Goal: Task Accomplishment & Management: Use online tool/utility

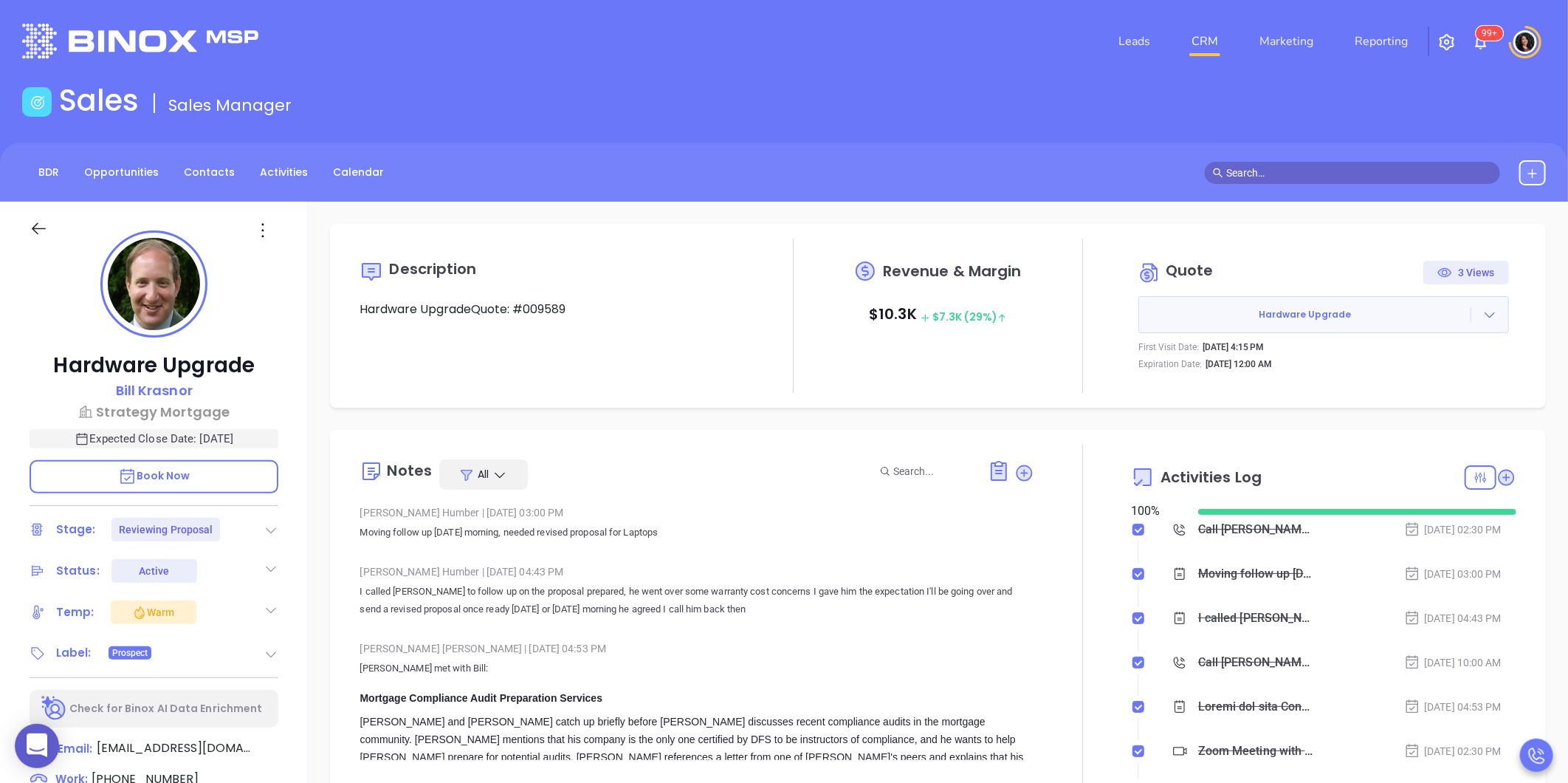
scroll to position [429, 0]
click at [750, 427] on div "Description Hardware UpgradeQuote: #009589 Revenue & Margin $ 10.3K $ 7.3K (29%…" at bounding box center [938, 718] width 1260 height 1034
click at [1473, 305] on button "Hardware Upgrade" at bounding box center [1324, 315] width 370 height 37
click at [1482, 308] on icon at bounding box center [1489, 314] width 15 height 15
click at [955, 188] on div "BDR Opportunities Contacts Activities Calendar" at bounding box center [784, 172] width 1568 height 59
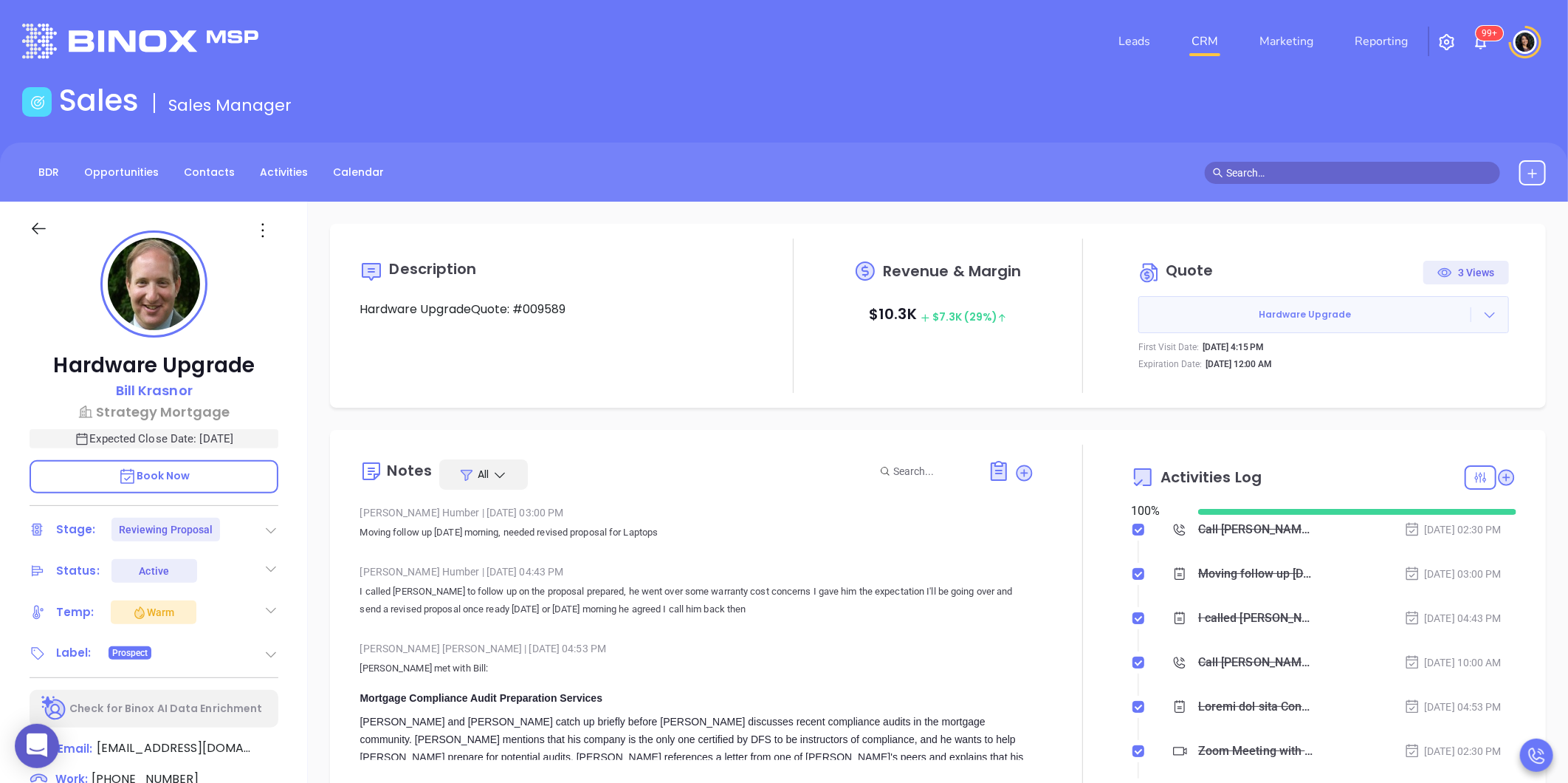
click at [1482, 312] on icon at bounding box center [1489, 314] width 15 height 15
click at [1412, 385] on link "View Order [PERSON_NAME]" at bounding box center [1408, 382] width 152 height 15
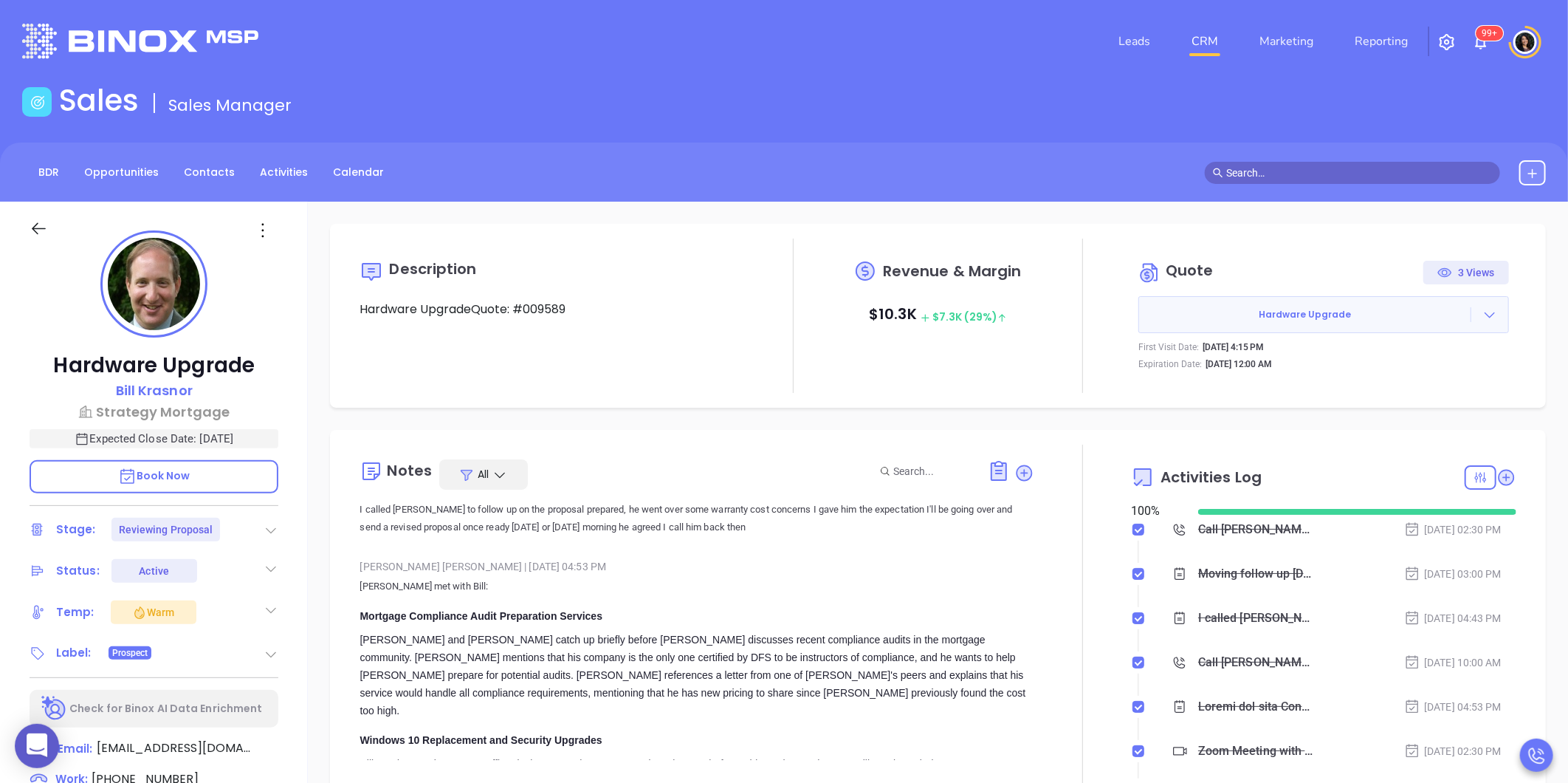
scroll to position [0, 0]
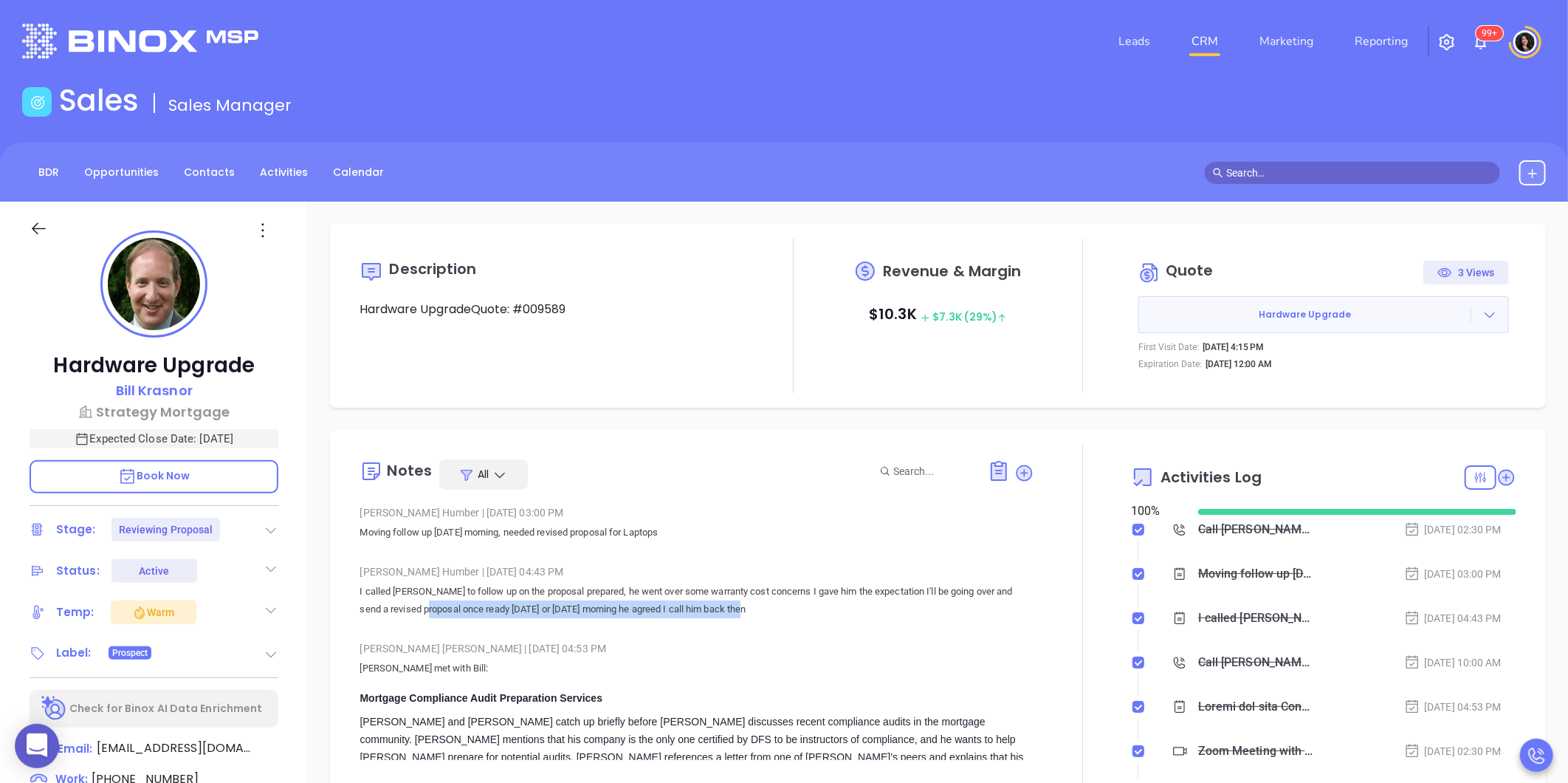
drag, startPoint x: 438, startPoint y: 609, endPoint x: 867, endPoint y: 616, distance: 429.1
click at [867, 616] on p "I called [PERSON_NAME] to follow up on the proposal prepared, he went over some…" at bounding box center [697, 600] width 675 height 35
drag, startPoint x: 867, startPoint y: 616, endPoint x: 697, endPoint y: 639, distance: 171.5
click at [697, 639] on div "[PERSON_NAME] | [DATE] 04:53 PM" at bounding box center [697, 648] width 675 height 22
click at [910, 414] on div "Description Hardware UpgradeQuote: #009589 Revenue & Margin $ 10.3K $ 7.3K (29%…" at bounding box center [938, 718] width 1260 height 1034
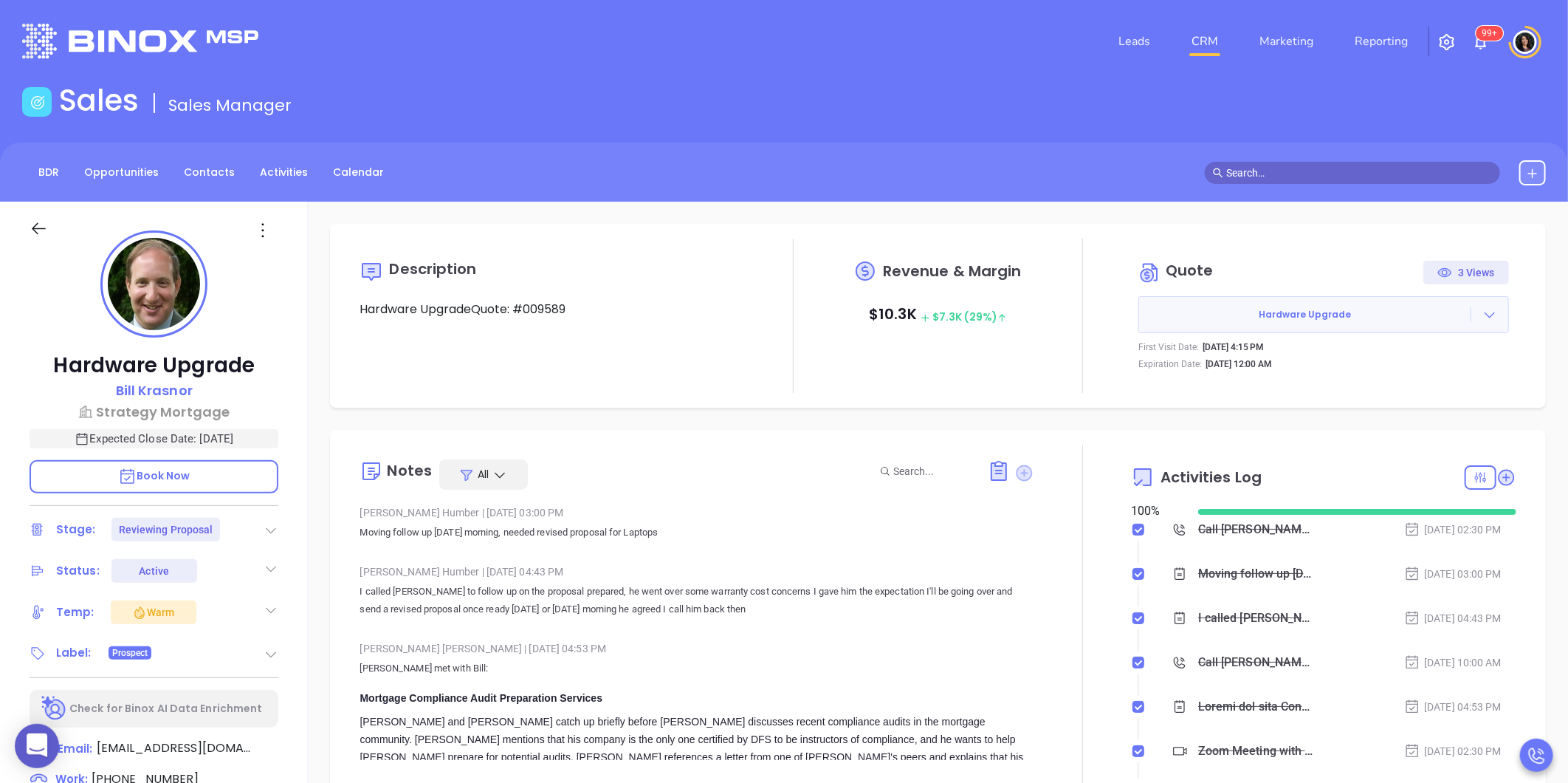
click at [1017, 474] on icon at bounding box center [1024, 472] width 16 height 16
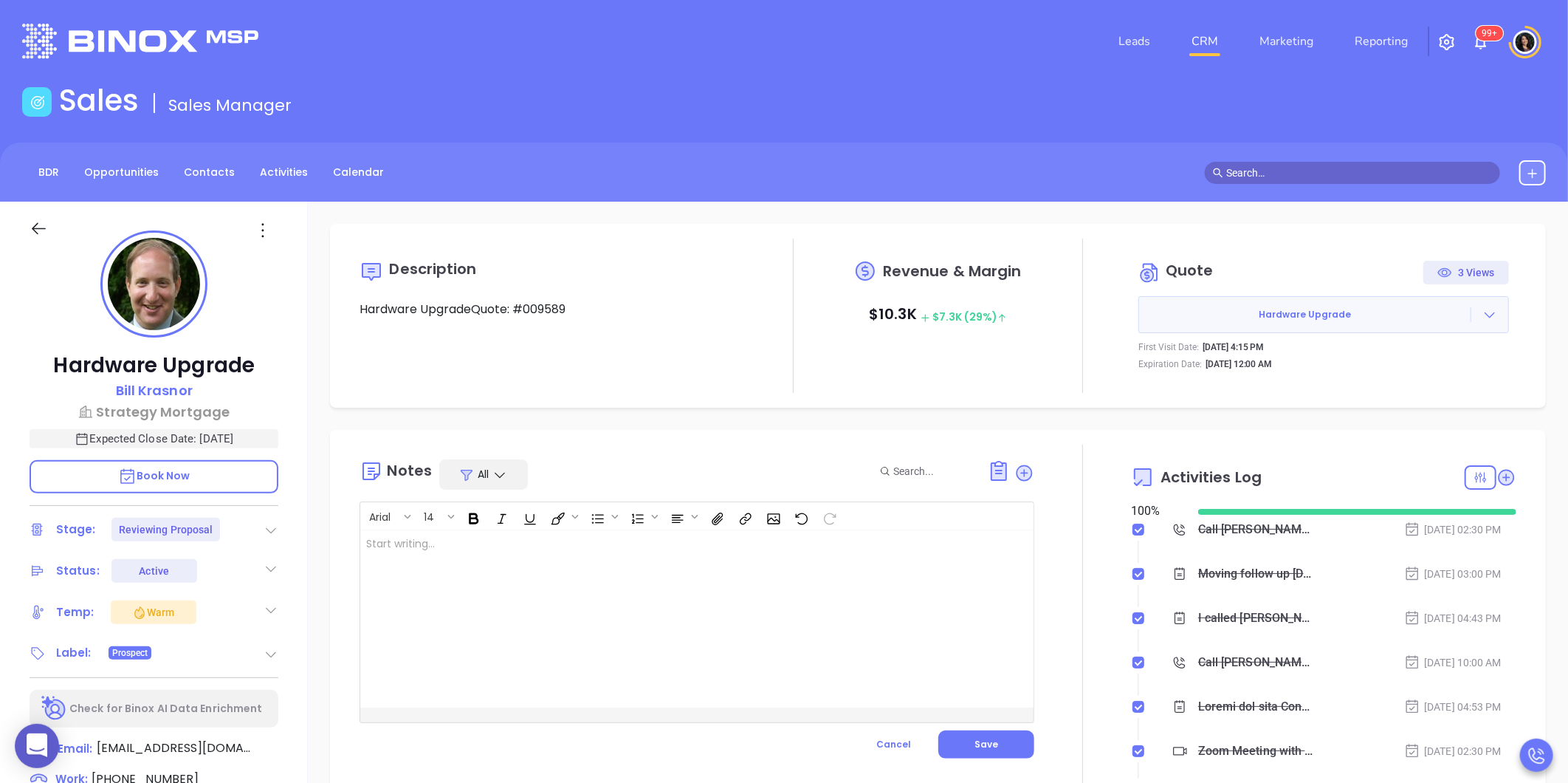
click at [593, 593] on div at bounding box center [674, 619] width 626 height 177
click at [723, 520] on icon "Insert Files" at bounding box center [717, 519] width 16 height 15
click at [742, 557] on div "Browse this computer" at bounding box center [762, 548] width 114 height 39
click at [742, 552] on input "file" at bounding box center [762, 548] width 102 height 15
type input "C:\fakepath\US_QUOTE_3000193280838.1 (1).pdf"
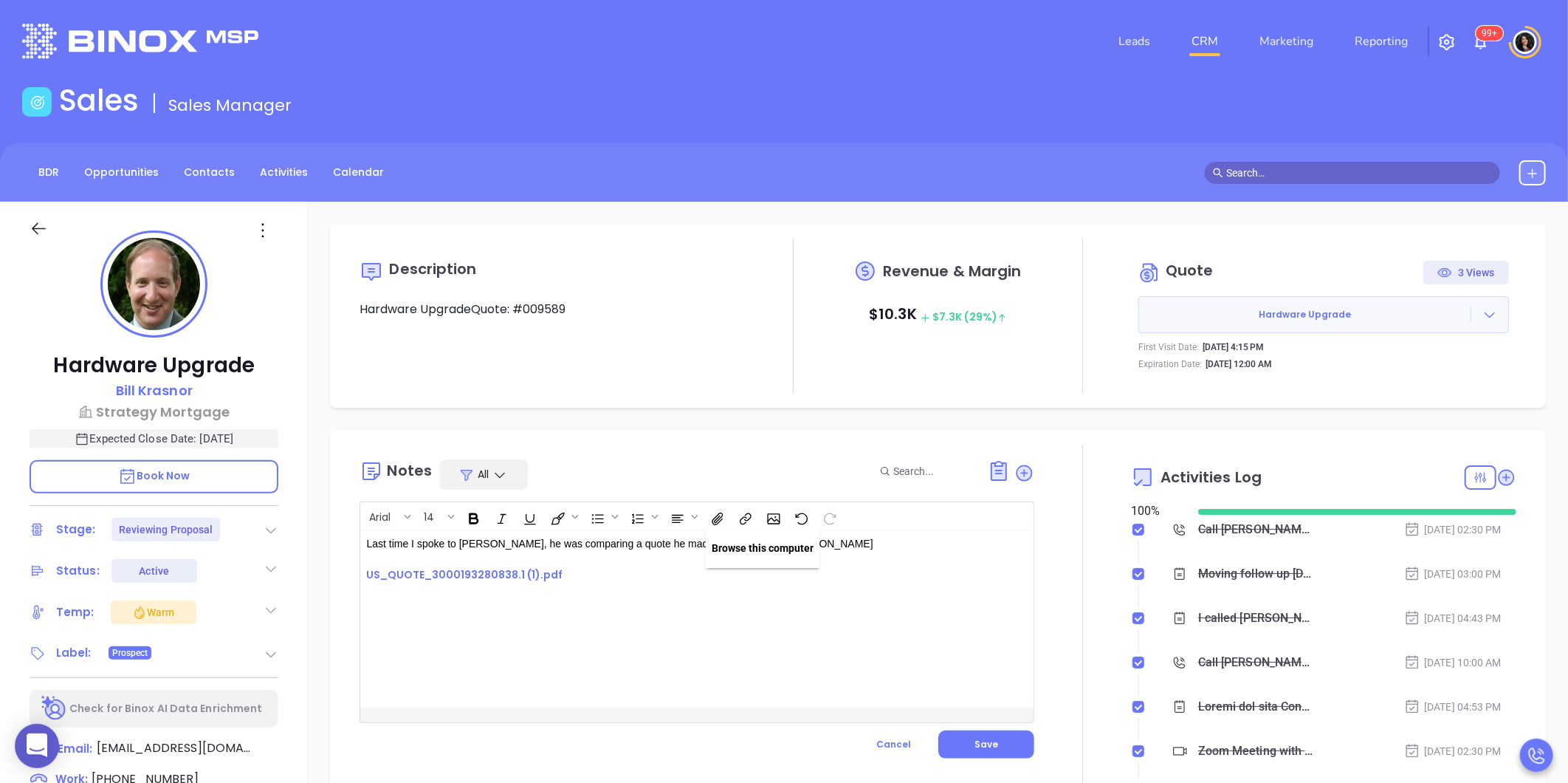
click at [622, 572] on p "Last time I spoke to [PERSON_NAME], he was comparing a quote he made himself di…" at bounding box center [673, 559] width 614 height 47
click at [816, 549] on p "Last time I spoke to [PERSON_NAME], he was comparing a quote he made himself di…" at bounding box center [673, 559] width 614 height 47
click at [834, 547] on p "Last time I spoke to [PERSON_NAME], he was comparing a quote he made himself di…" at bounding box center [673, 559] width 614 height 47
drag, startPoint x: 770, startPoint y: 542, endPoint x: 715, endPoint y: 546, distance: 55.1
click at [715, 546] on p "Last time I spoke to [PERSON_NAME], he was comparing a quote he made himself di…" at bounding box center [673, 559] width 614 height 47
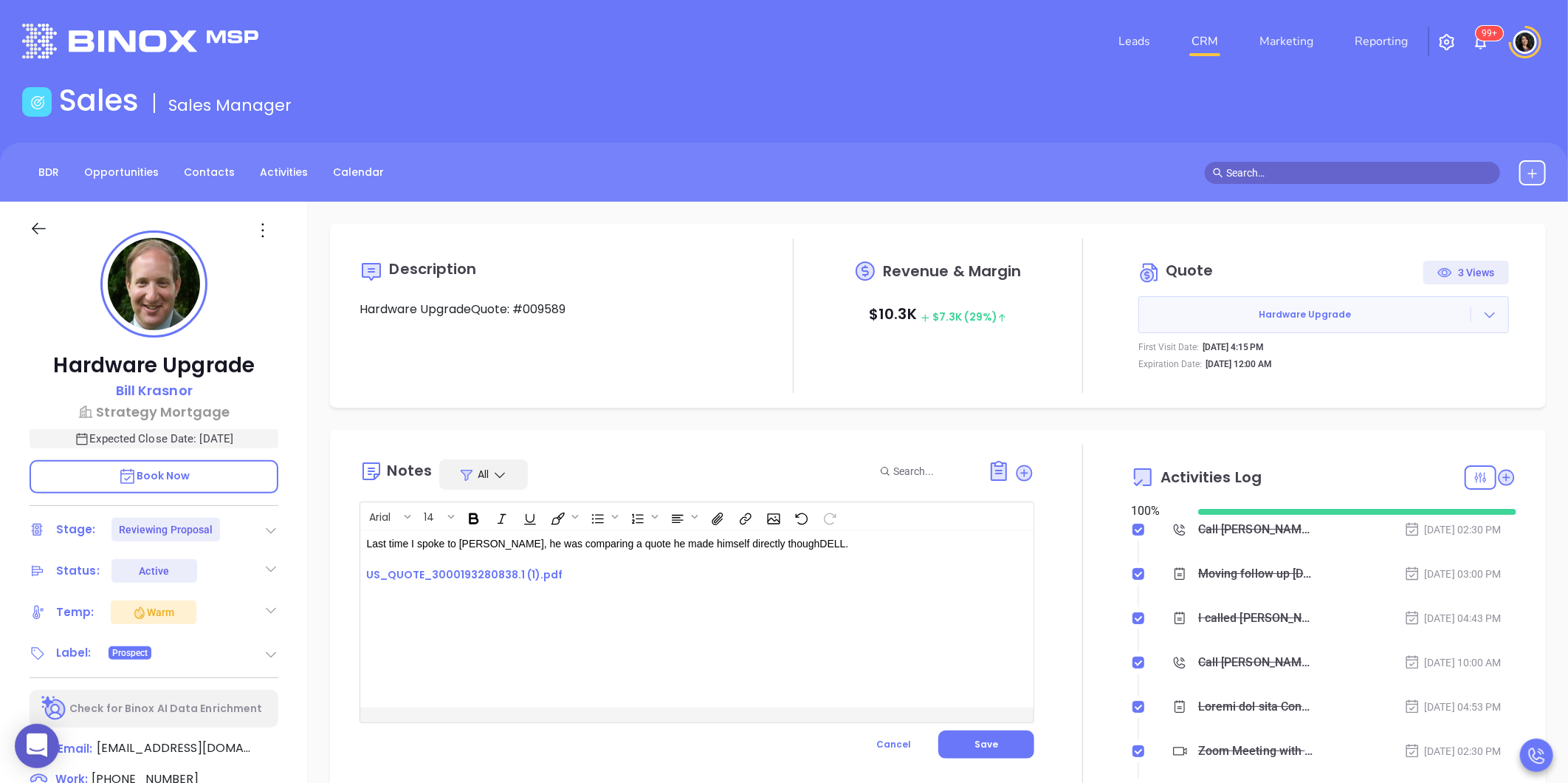
click at [726, 546] on p "Last time I spoke to [PERSON_NAME], he was comparing a quote he made himself di…" at bounding box center [673, 559] width 614 height 47
click at [829, 555] on p "Last time I spoke to [PERSON_NAME], he was comparing a quote he made himself di…" at bounding box center [673, 559] width 614 height 47
click at [806, 540] on p "Last time I spoke to [PERSON_NAME], he was comparing a quote he made himself di…" at bounding box center [673, 559] width 614 height 47
click at [1058, 636] on div at bounding box center [1082, 619] width 97 height 348
click at [1003, 732] on button "Save" at bounding box center [987, 744] width 96 height 28
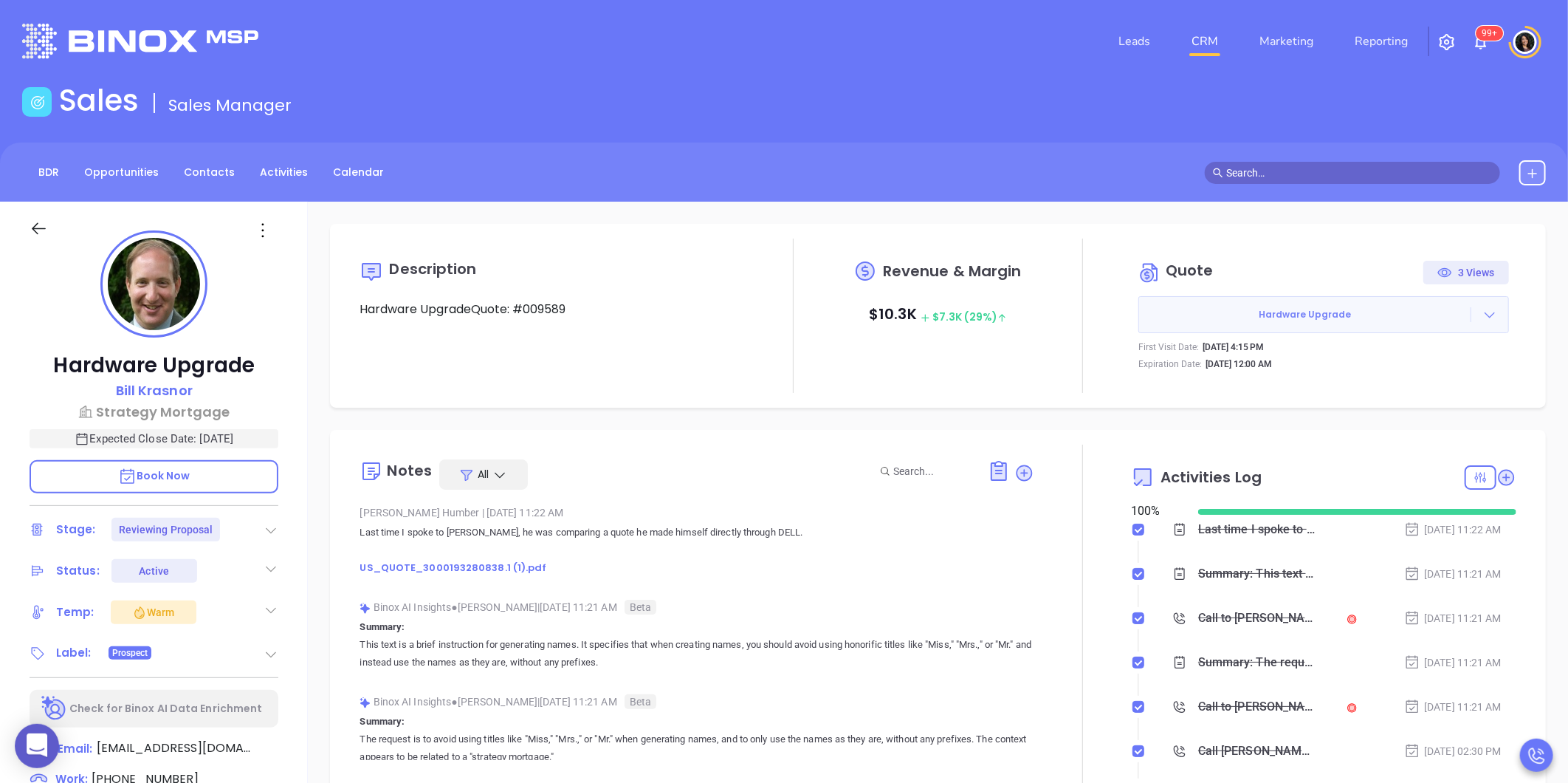
click at [1482, 310] on icon at bounding box center [1489, 314] width 15 height 15
